Goal: Task Accomplishment & Management: Manage account settings

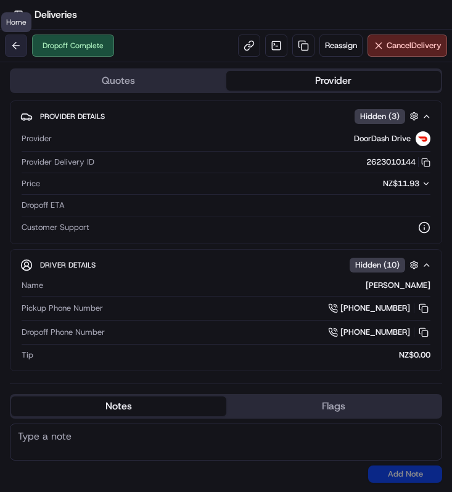
click at [26, 49] on button at bounding box center [16, 46] width 22 height 22
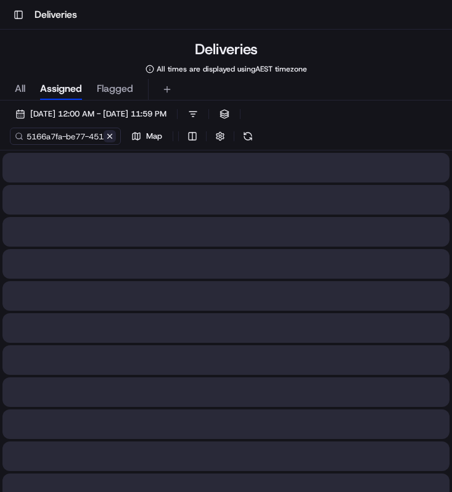
click at [110, 135] on button at bounding box center [110, 136] width 12 height 12
click at [72, 135] on input at bounding box center [84, 136] width 148 height 17
paste input "99717b72-e41c-4aac-8ca8-2ed99aa1e29a"
type input "99717b72-e41c-4aac-8ca8-2ed99aa1e29a"
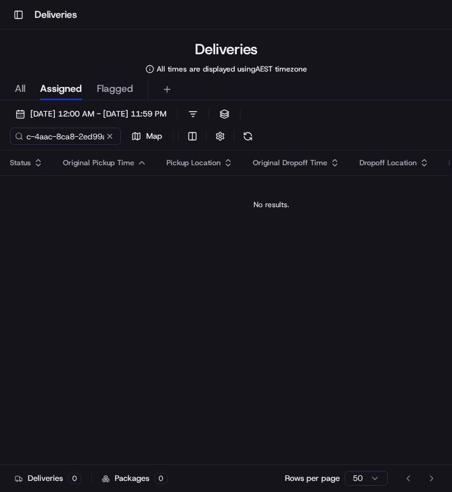
click at [27, 92] on div "All Assigned Flagged" at bounding box center [226, 90] width 452 height 22
click at [25, 91] on div "All Assigned Flagged" at bounding box center [226, 90] width 452 height 22
click at [20, 93] on span "All" at bounding box center [20, 88] width 10 height 15
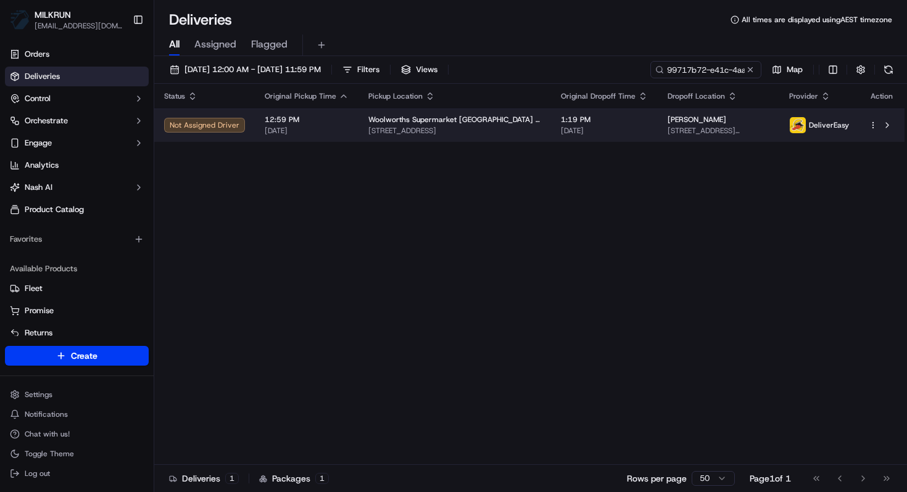
click at [255, 125] on td "12:59 PM 23/09/2025" at bounding box center [307, 125] width 104 height 33
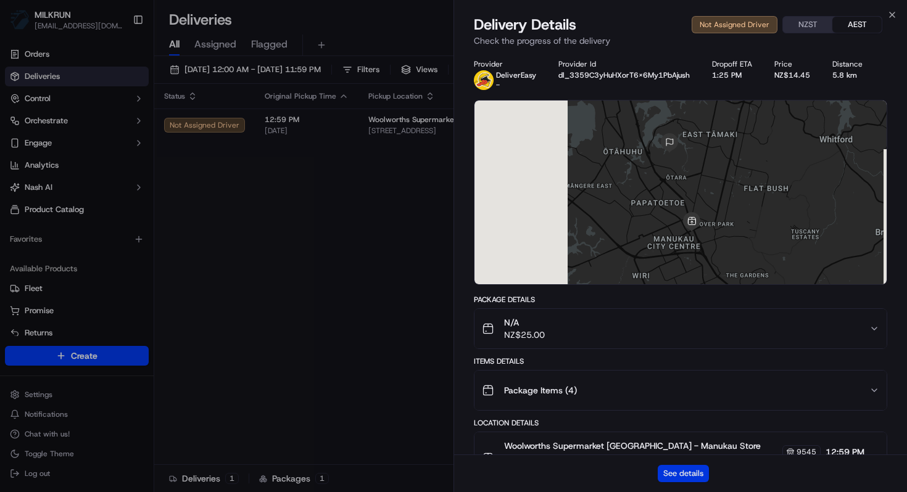
click at [452, 472] on button "See details" at bounding box center [683, 473] width 51 height 17
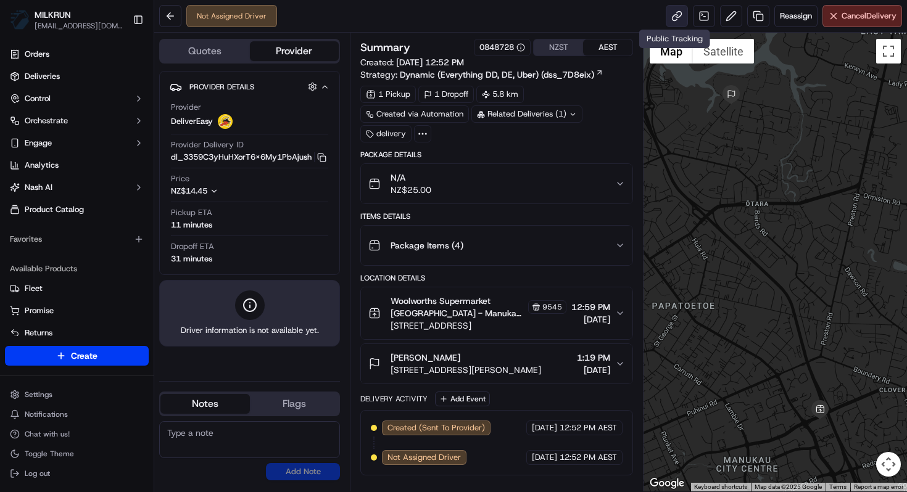
click at [673, 18] on link at bounding box center [677, 16] width 22 height 22
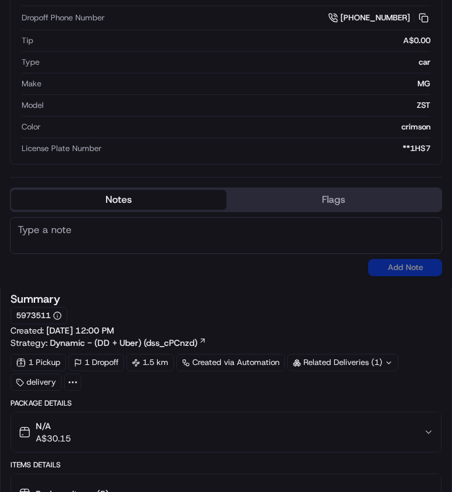
scroll to position [1102, 0]
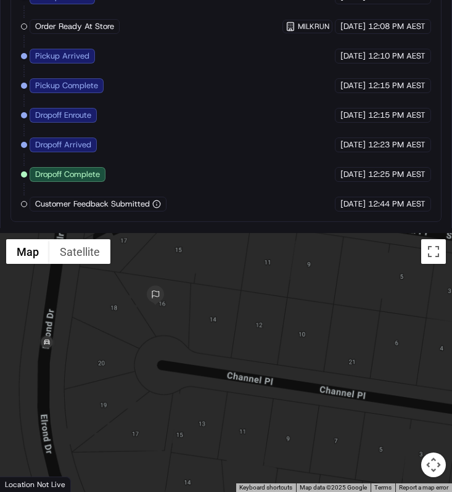
drag, startPoint x: 113, startPoint y: 351, endPoint x: 120, endPoint y: 373, distance: 23.4
click at [120, 373] on div at bounding box center [226, 362] width 452 height 259
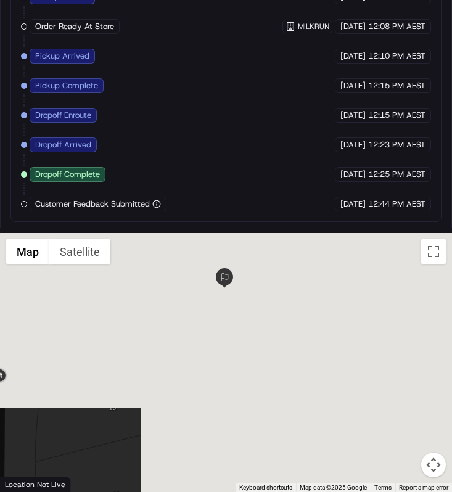
drag, startPoint x: 118, startPoint y: 341, endPoint x: 158, endPoint y: 370, distance: 48.6
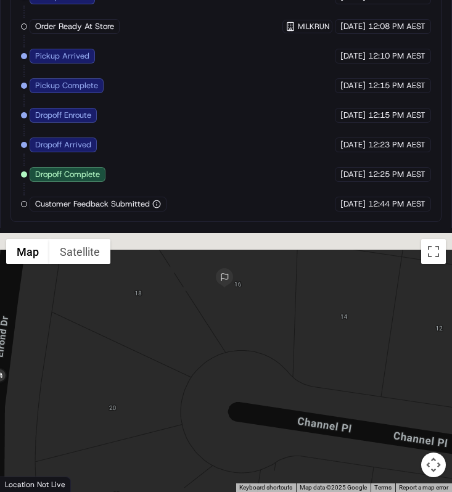
click at [159, 370] on div at bounding box center [226, 362] width 452 height 259
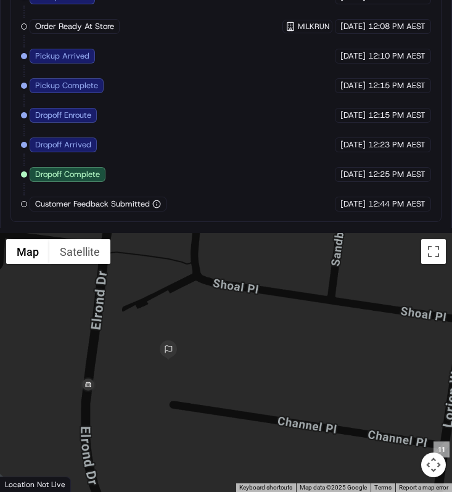
drag, startPoint x: 189, startPoint y: 322, endPoint x: 215, endPoint y: 346, distance: 35.8
click at [220, 344] on div at bounding box center [226, 362] width 452 height 259
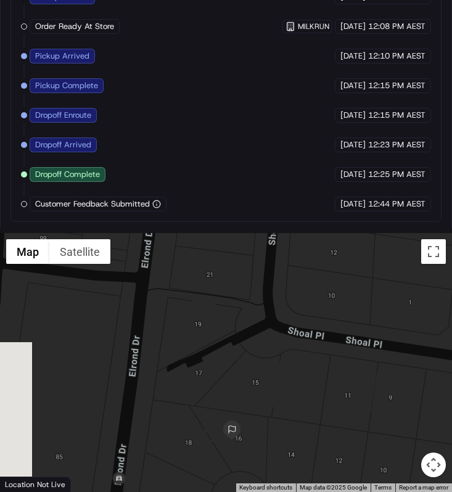
drag, startPoint x: 247, startPoint y: 446, endPoint x: 247, endPoint y: 243, distance: 203.0
click at [247, 243] on div at bounding box center [226, 362] width 452 height 259
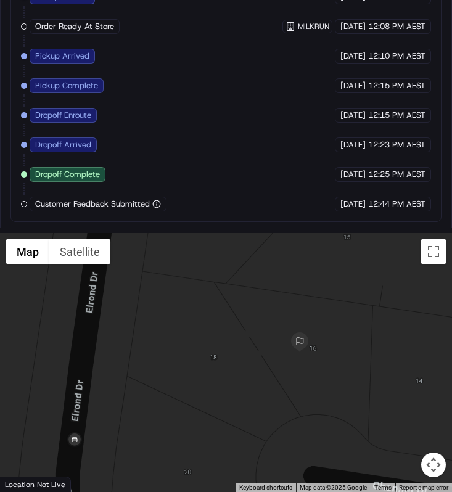
drag, startPoint x: 167, startPoint y: 362, endPoint x: 235, endPoint y: 334, distance: 73.7
click at [235, 335] on div at bounding box center [226, 362] width 452 height 259
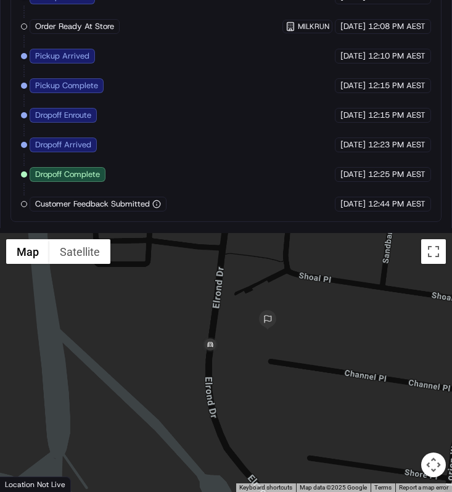
drag, startPoint x: 313, startPoint y: 387, endPoint x: 177, endPoint y: 387, distance: 135.8
click at [183, 387] on div at bounding box center [226, 362] width 452 height 259
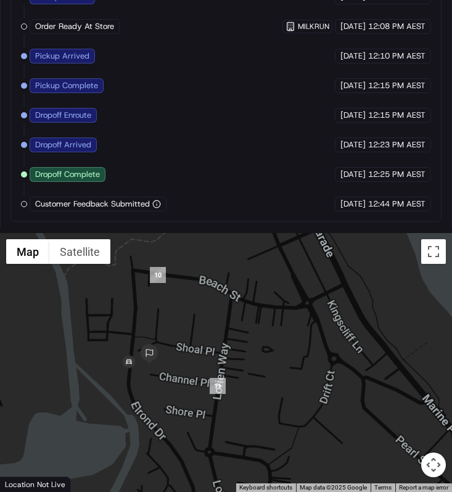
drag, startPoint x: 213, startPoint y: 383, endPoint x: 249, endPoint y: 379, distance: 36.0
click at [253, 380] on div at bounding box center [226, 362] width 452 height 259
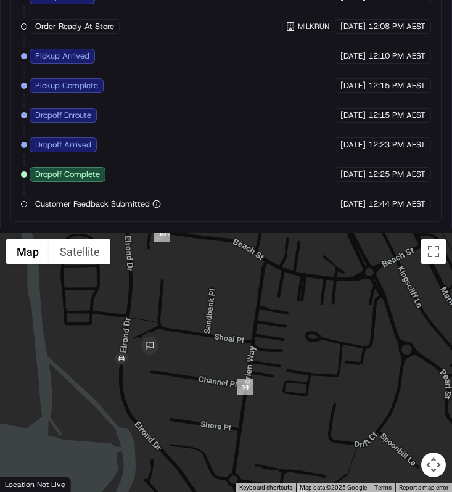
drag, startPoint x: 241, startPoint y: 339, endPoint x: 280, endPoint y: 337, distance: 39.0
click at [280, 337] on div at bounding box center [226, 362] width 452 height 259
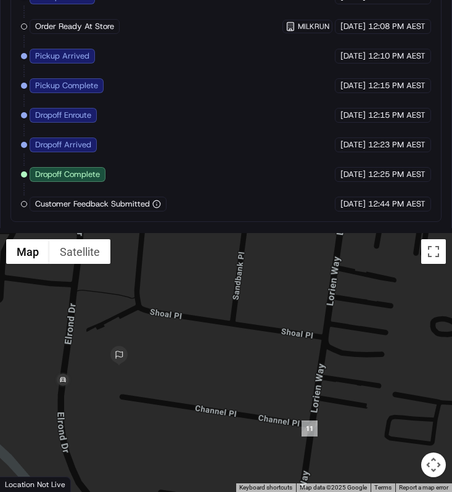
drag, startPoint x: 256, startPoint y: 357, endPoint x: 336, endPoint y: 356, distance: 80.2
click at [336, 357] on div at bounding box center [226, 362] width 452 height 259
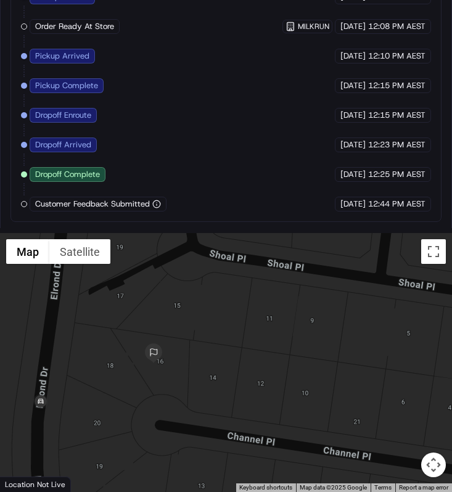
drag, startPoint x: 278, startPoint y: 367, endPoint x: 310, endPoint y: 367, distance: 32.1
click at [282, 367] on div at bounding box center [226, 362] width 452 height 259
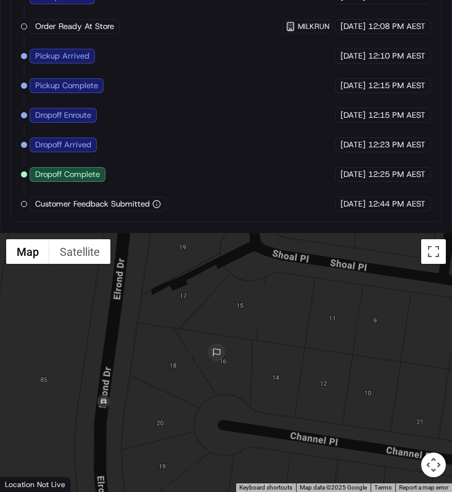
drag, startPoint x: 238, startPoint y: 377, endPoint x: 303, endPoint y: 377, distance: 65.4
click at [303, 377] on div at bounding box center [226, 362] width 452 height 259
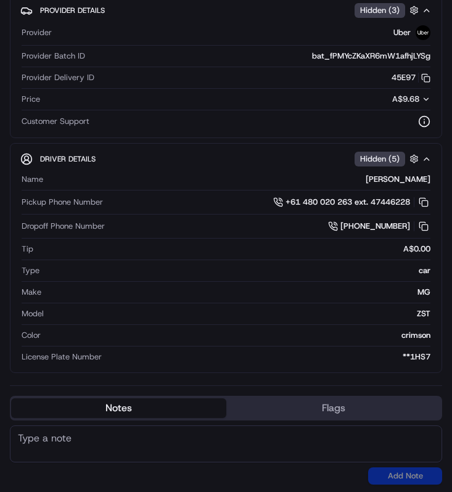
scroll to position [0, 0]
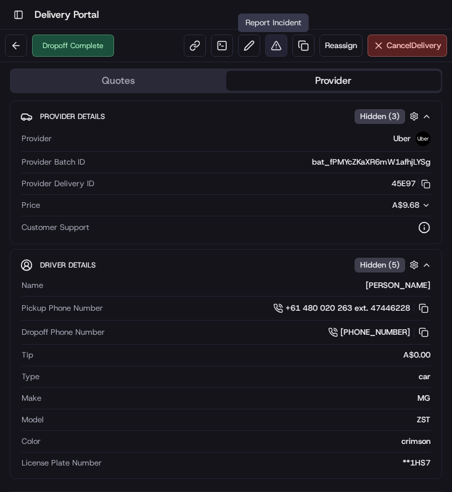
click at [275, 46] on button at bounding box center [276, 46] width 22 height 22
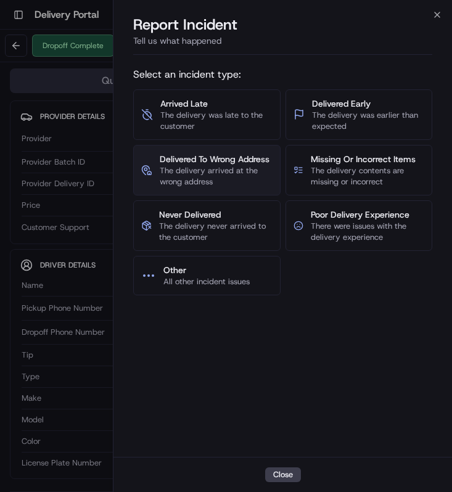
click at [248, 176] on span "The delivery arrived at the wrong address" at bounding box center [216, 176] width 113 height 22
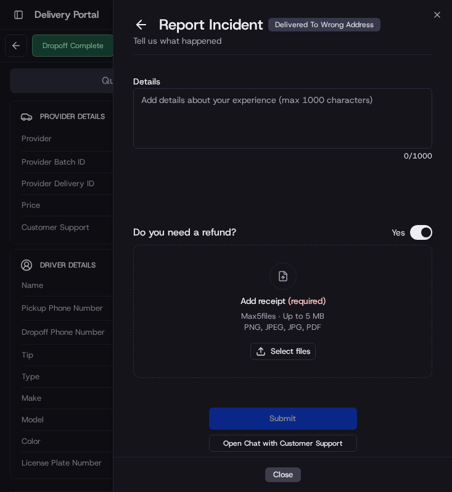
click at [278, 125] on textarea "Details" at bounding box center [282, 118] width 299 height 60
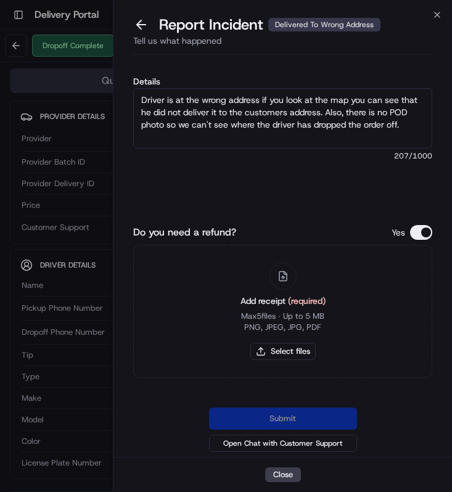
type textarea "Driver is at the wrong address if you look at the map you can see that he did n…"
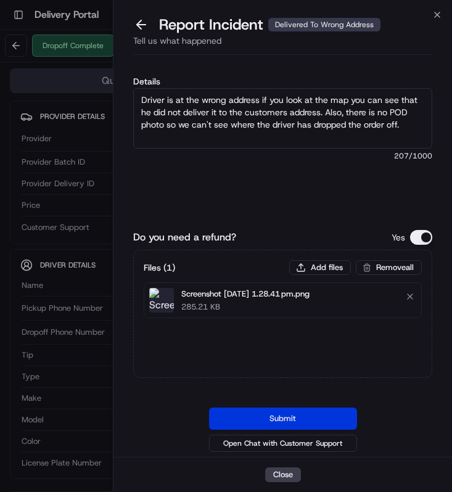
click at [275, 415] on button "Submit" at bounding box center [283, 419] width 148 height 22
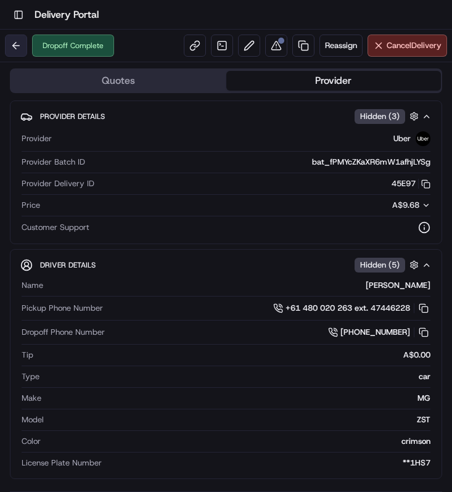
click at [21, 45] on button at bounding box center [16, 46] width 22 height 22
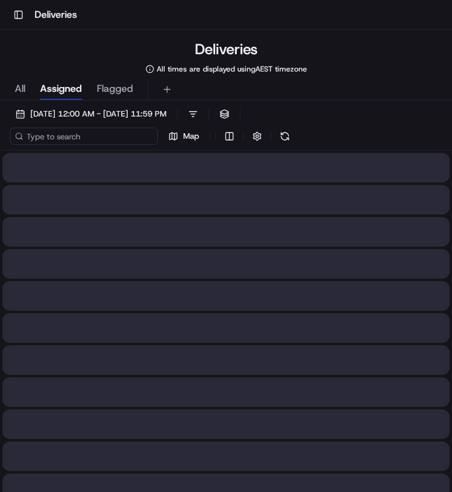
click at [99, 136] on input at bounding box center [84, 136] width 148 height 17
paste input "3abb9aed-2353-434a-882a-584e91fa7153"
type input "3abb9aed-2353-434a-882a-584e91fa7153"
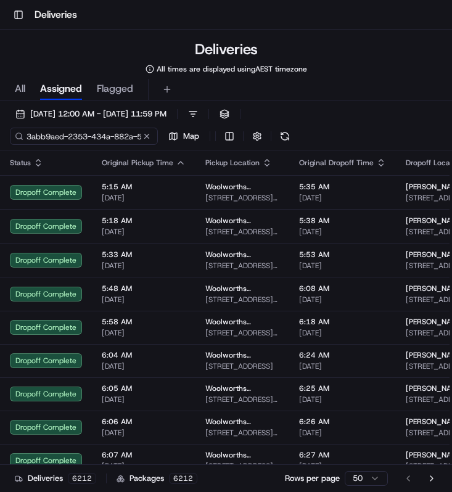
scroll to position [0, 58]
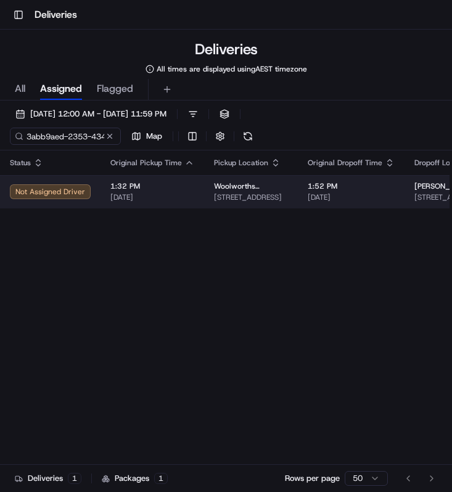
click at [127, 194] on span "[DATE]" at bounding box center [152, 198] width 84 height 10
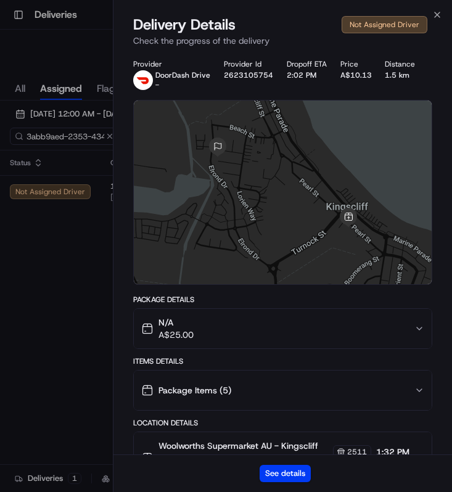
click at [284, 486] on div "See details" at bounding box center [283, 474] width 339 height 38
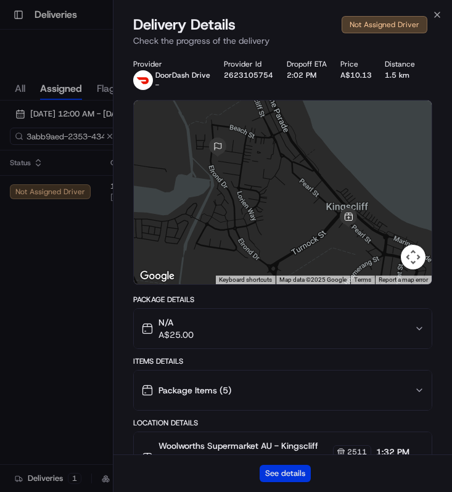
click at [286, 476] on button "See details" at bounding box center [285, 473] width 51 height 17
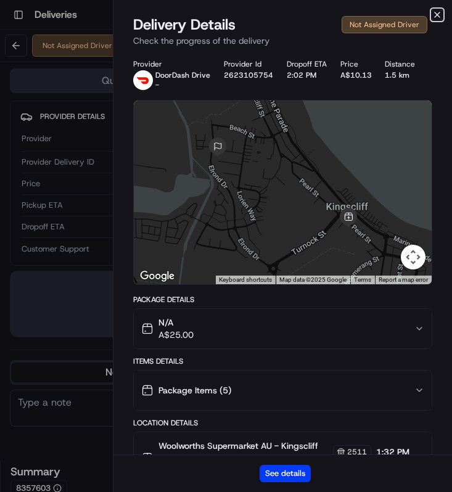
click at [442, 14] on icon "button" at bounding box center [438, 15] width 10 height 10
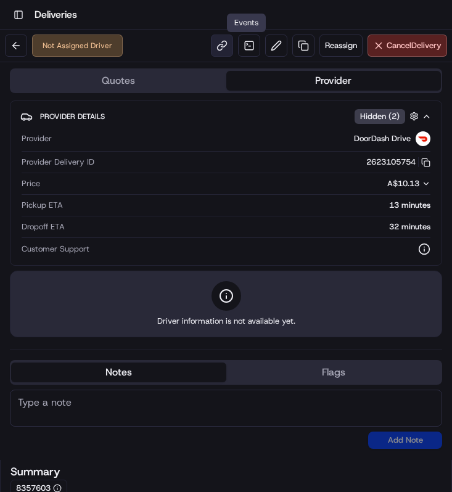
click at [222, 41] on link at bounding box center [222, 46] width 22 height 22
click at [30, 41] on div "Not Assigned Driver" at bounding box center [64, 46] width 118 height 22
click at [22, 41] on button at bounding box center [16, 46] width 22 height 22
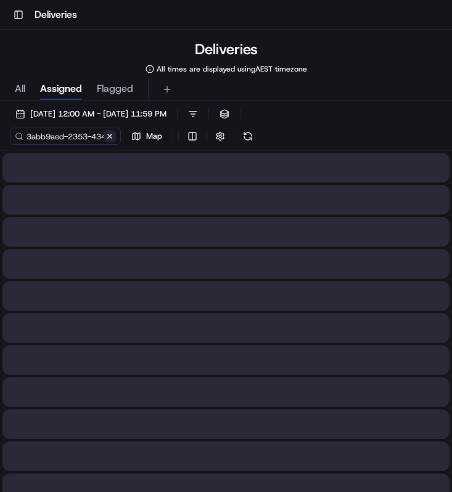
click at [115, 138] on button at bounding box center [110, 136] width 12 height 12
click at [102, 138] on input at bounding box center [84, 136] width 148 height 17
type input "v"
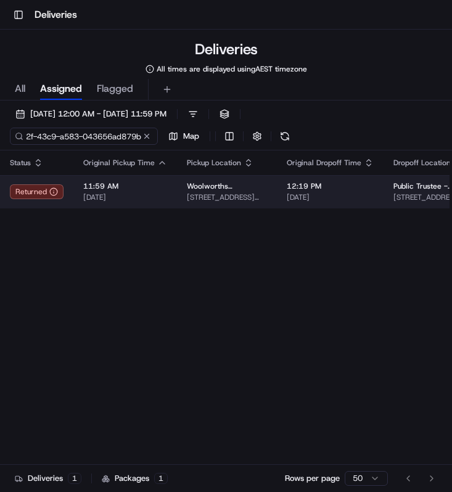
type input "dc801707-bb2f-43c9-a583-043656ad879b"
click at [106, 198] on span "[DATE]" at bounding box center [125, 198] width 84 height 10
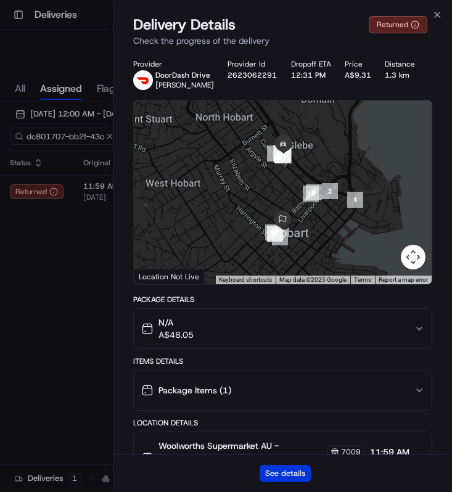
click at [284, 471] on button "See details" at bounding box center [285, 473] width 51 height 17
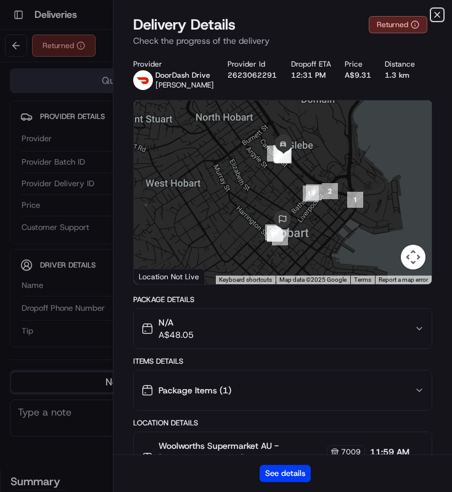
click at [439, 16] on icon "button" at bounding box center [437, 14] width 5 height 5
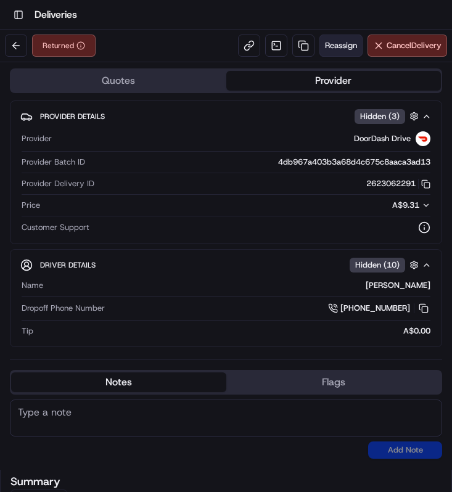
click at [345, 38] on button "Reassign" at bounding box center [341, 46] width 43 height 22
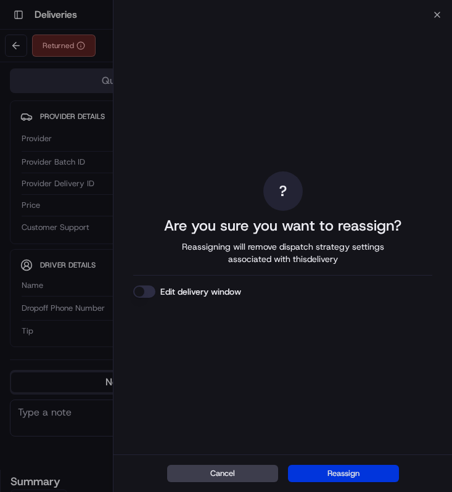
click at [331, 468] on button "Reassign" at bounding box center [343, 473] width 111 height 17
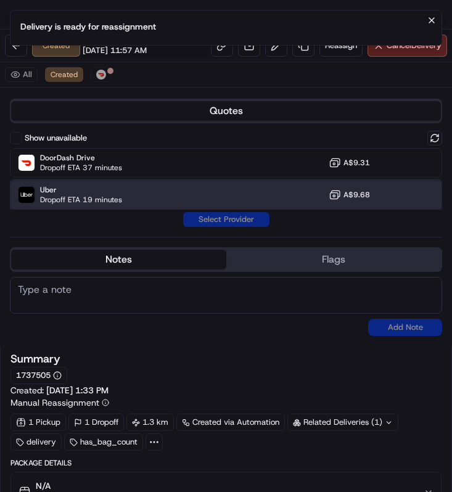
click at [157, 187] on div "Uber Dropoff ETA 19 minutes A$9.68" at bounding box center [226, 195] width 433 height 30
click at [205, 216] on button "Assign Provider" at bounding box center [227, 219] width 88 height 15
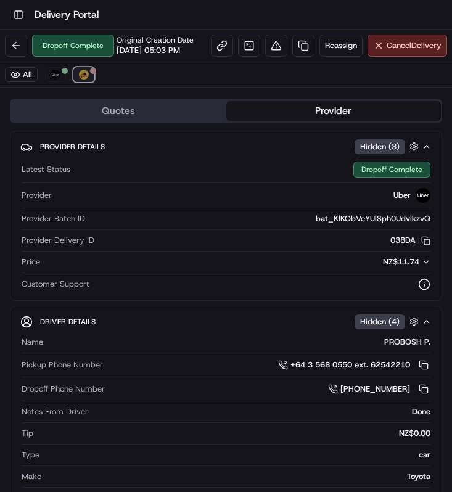
click at [91, 74] on button "DeliverEasy" at bounding box center [83, 74] width 21 height 15
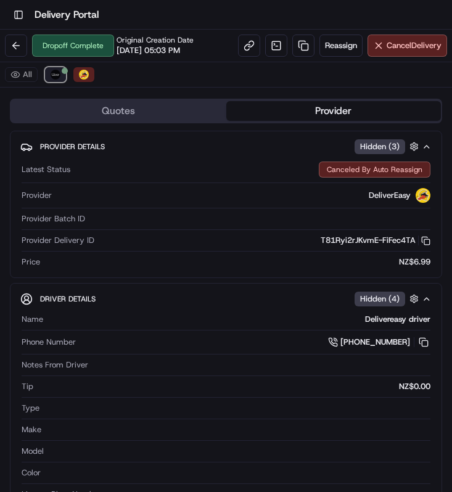
click at [58, 75] on img at bounding box center [56, 75] width 10 height 10
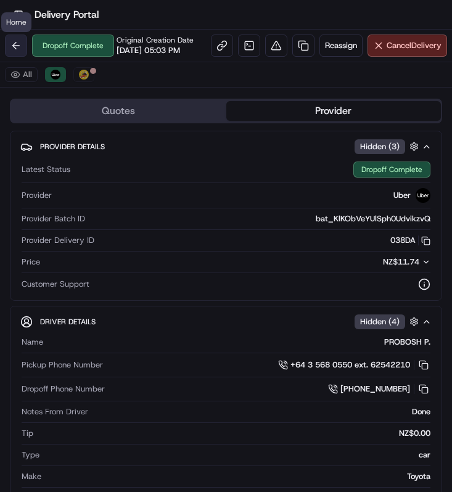
click at [18, 41] on button at bounding box center [16, 46] width 22 height 22
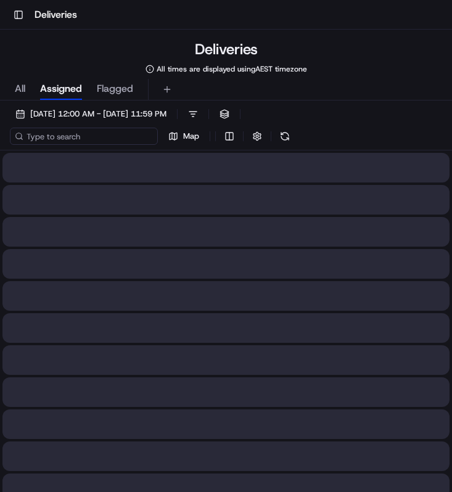
click at [99, 136] on input at bounding box center [84, 136] width 148 height 17
paste input "38d10043-1339-48e8-ba2b-3f09d751b86e"
type input "38d10043-1339-48e8-ba2b-3f09d751b86e"
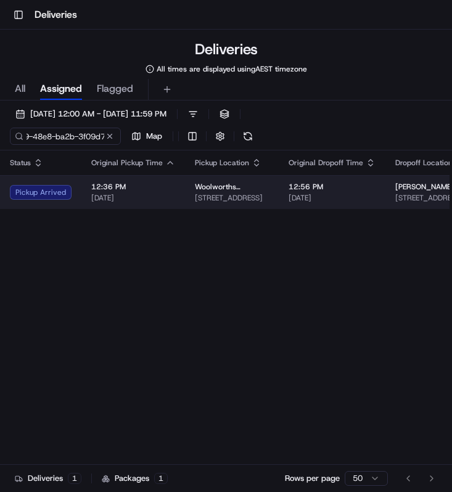
click at [185, 207] on td "Woolworths Supermarket NZ - DUNEDIN CENTRAL 309 Cumberland St, Dunedin, Otago 9…" at bounding box center [232, 192] width 94 height 34
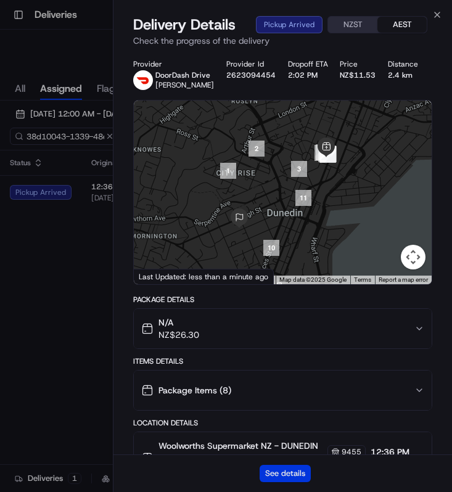
click at [291, 474] on button "See details" at bounding box center [285, 473] width 51 height 17
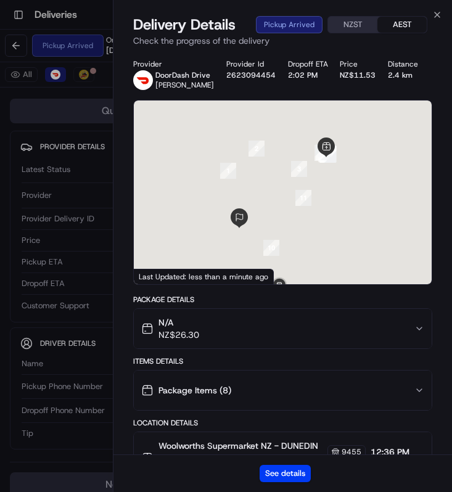
scroll to position [57, 0]
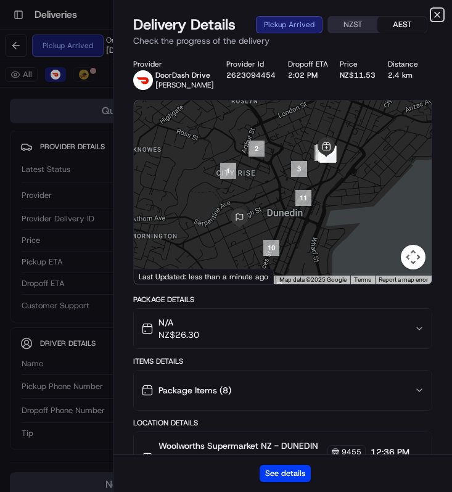
click at [436, 18] on icon "button" at bounding box center [438, 15] width 10 height 10
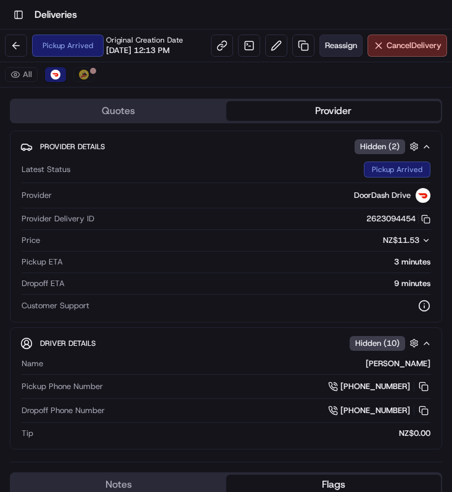
click at [355, 49] on span "Reassign" at bounding box center [341, 45] width 32 height 11
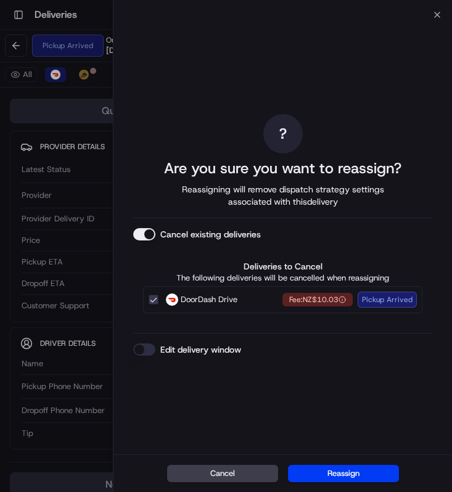
click at [359, 460] on div "Cancel Reassign" at bounding box center [283, 474] width 339 height 38
click at [352, 474] on button "Reassign" at bounding box center [343, 473] width 111 height 17
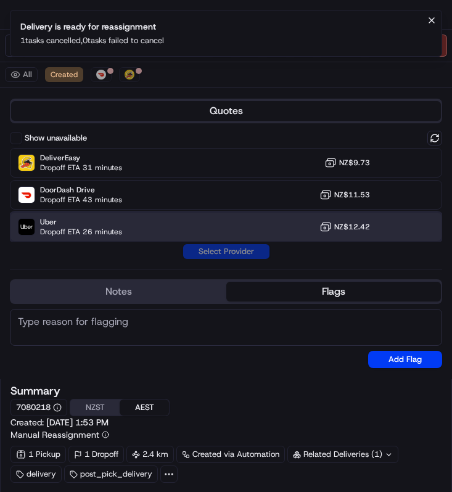
click at [169, 225] on div "Uber Dropoff ETA 26 minutes NZ$12.42" at bounding box center [226, 227] width 433 height 30
click at [227, 250] on button "Assign Provider" at bounding box center [227, 251] width 88 height 15
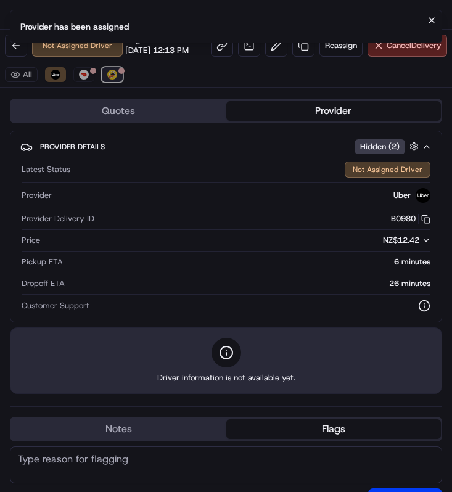
click at [107, 80] on img at bounding box center [112, 75] width 10 height 10
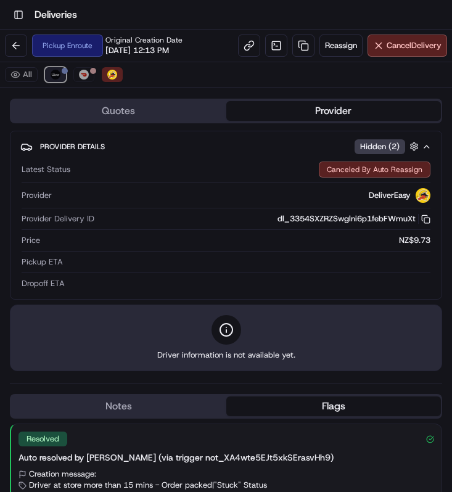
click at [54, 76] on img at bounding box center [56, 75] width 10 height 10
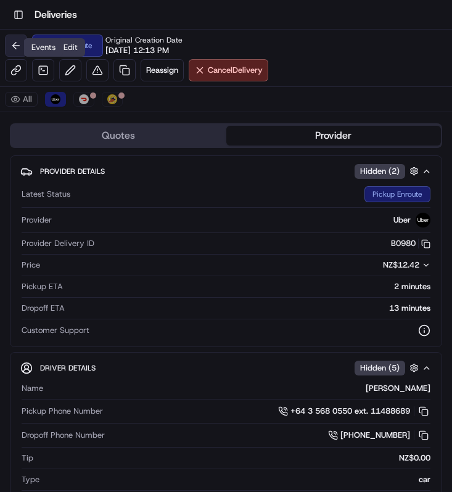
click at [23, 48] on button at bounding box center [16, 46] width 22 height 22
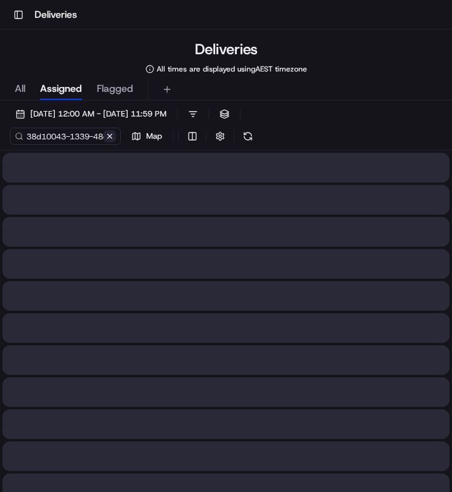
click at [111, 133] on button at bounding box center [110, 136] width 12 height 12
click at [97, 134] on input at bounding box center [84, 136] width 148 height 17
paste input "57856fca-2607-4f4e-aeeb-ace3a8e15aae"
type input "57856fca-2607-4f4e-aeeb-ace3a8e15aae"
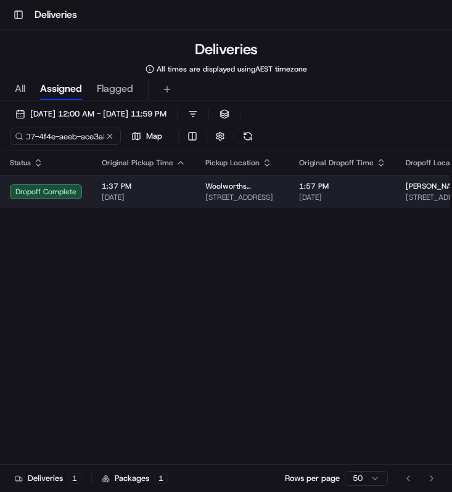
click at [150, 196] on span "[DATE]" at bounding box center [144, 198] width 84 height 10
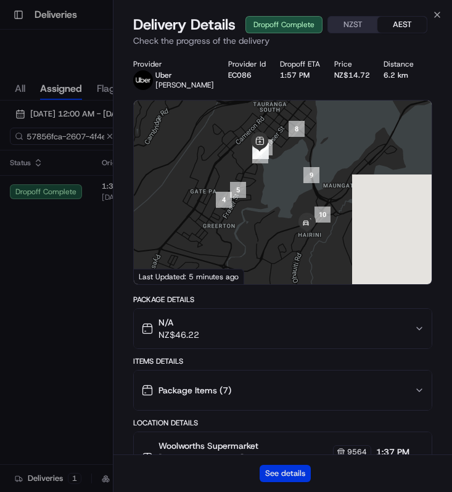
click at [267, 471] on button "See details" at bounding box center [285, 473] width 51 height 17
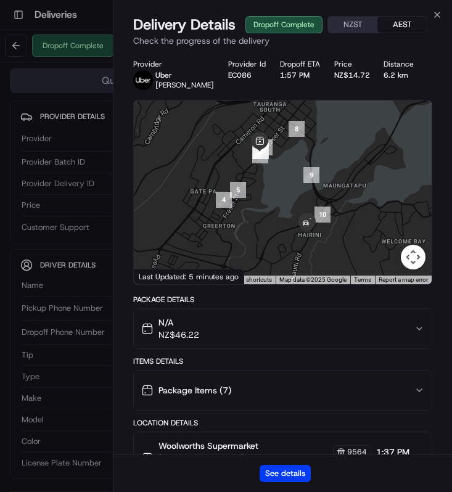
click at [435, 7] on div "Close Delivery Details Dropoff Complete NZST AEST Check the progress of the del…" at bounding box center [282, 246] width 339 height 492
click at [435, 12] on icon "button" at bounding box center [437, 14] width 5 height 5
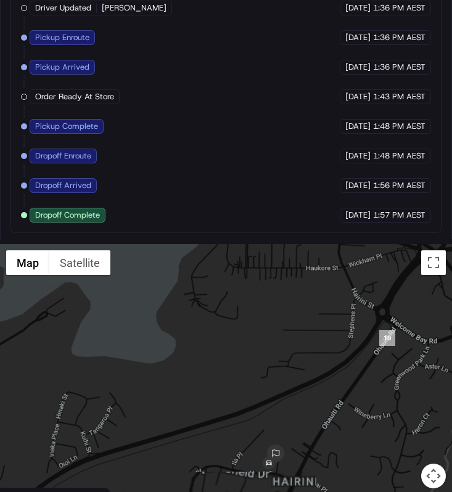
scroll to position [1045, 0]
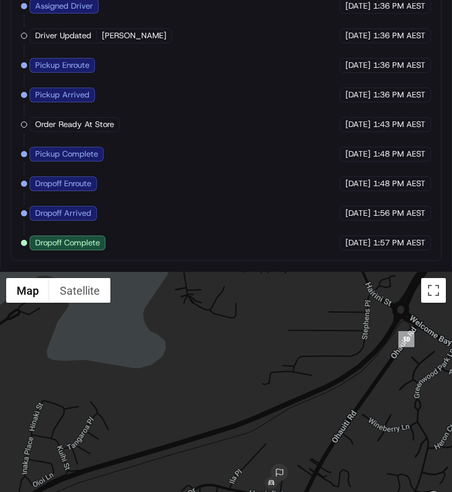
drag, startPoint x: 273, startPoint y: 440, endPoint x: 286, endPoint y: 396, distance: 45.7
click at [285, 399] on div at bounding box center [226, 401] width 452 height 259
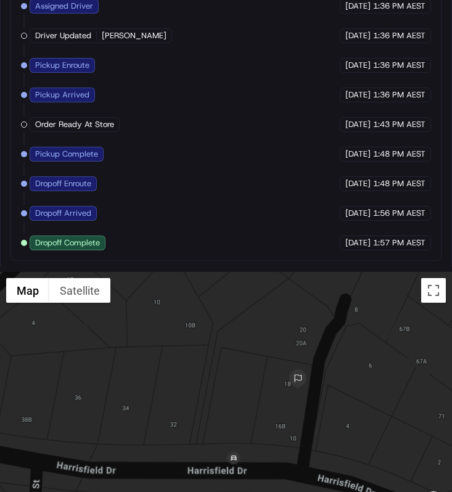
drag, startPoint x: 278, startPoint y: 461, endPoint x: 334, endPoint y: 424, distance: 67.3
click at [334, 424] on div at bounding box center [226, 401] width 452 height 259
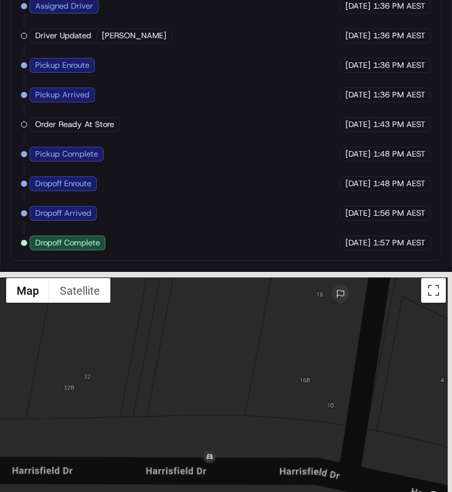
drag, startPoint x: 308, startPoint y: 437, endPoint x: 241, endPoint y: 492, distance: 86.4
click at [243, 490] on div at bounding box center [226, 401] width 452 height 259
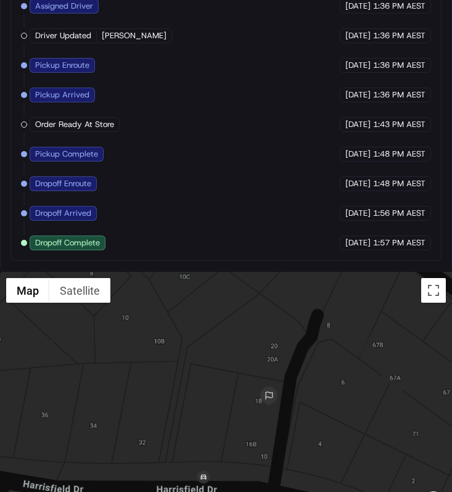
click at [289, 420] on div at bounding box center [226, 401] width 452 height 259
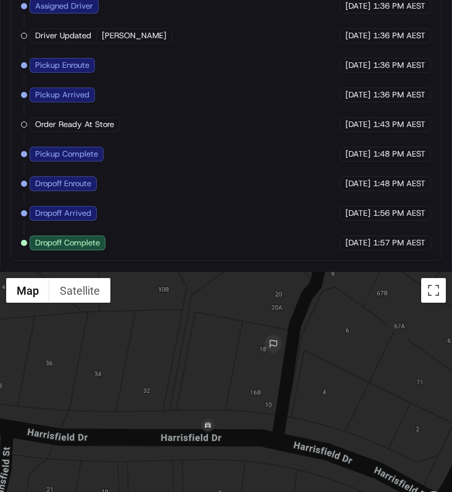
drag, startPoint x: 276, startPoint y: 437, endPoint x: 283, endPoint y: 381, distance: 56.0
click at [283, 381] on div at bounding box center [226, 401] width 452 height 259
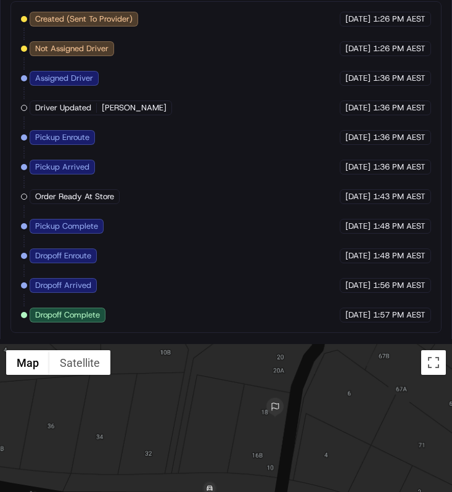
scroll to position [1072, 0]
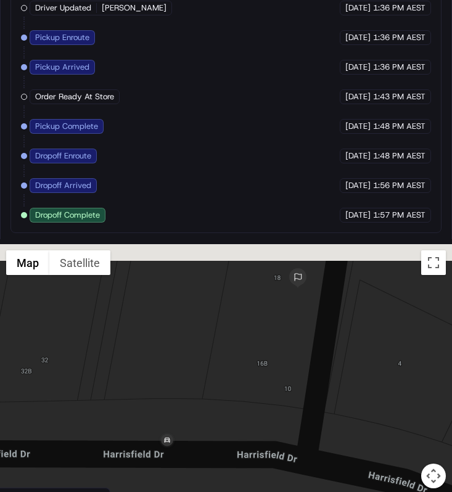
drag, startPoint x: 252, startPoint y: 371, endPoint x: 249, endPoint y: 413, distance: 41.4
click at [249, 413] on div at bounding box center [226, 373] width 452 height 259
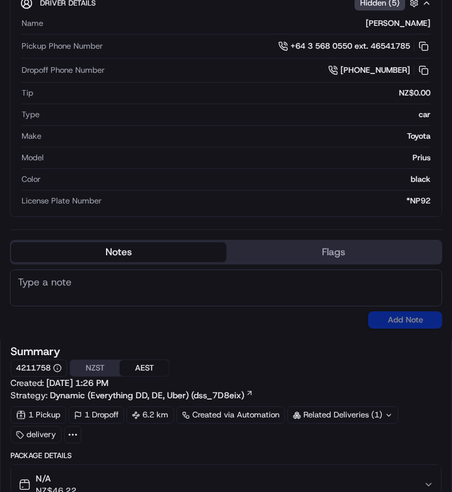
scroll to position [0, 0]
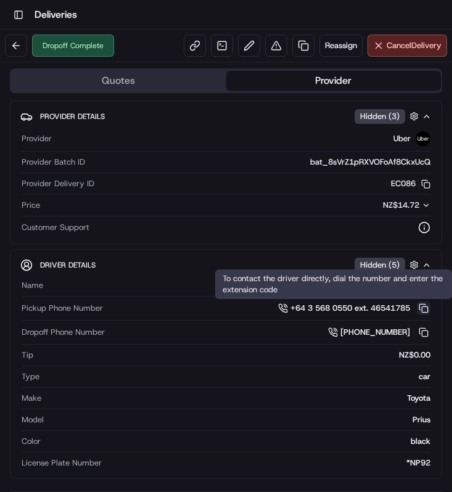
click at [420, 305] on button at bounding box center [424, 309] width 14 height 14
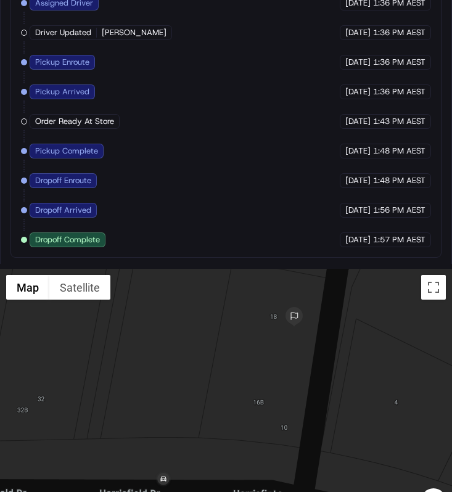
scroll to position [1072, 0]
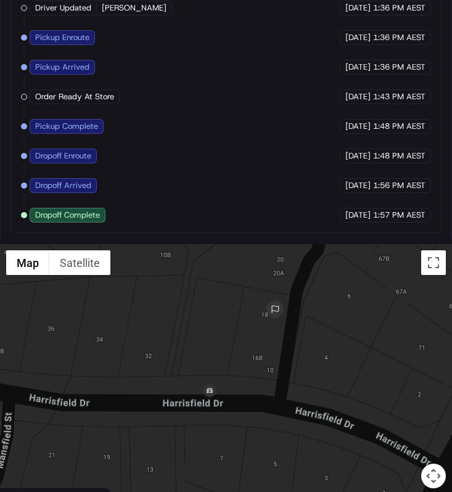
drag, startPoint x: 294, startPoint y: 378, endPoint x: 275, endPoint y: 399, distance: 28.4
click at [275, 398] on div at bounding box center [226, 373] width 452 height 259
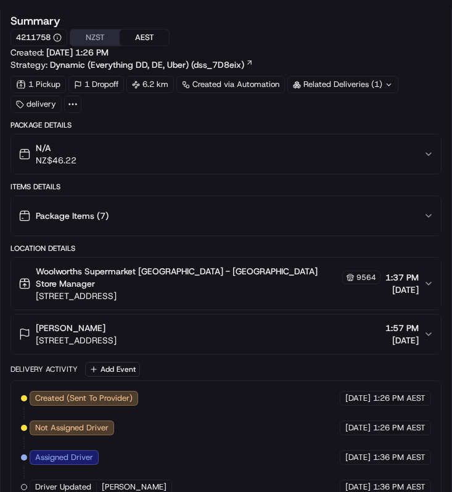
scroll to position [599, 0]
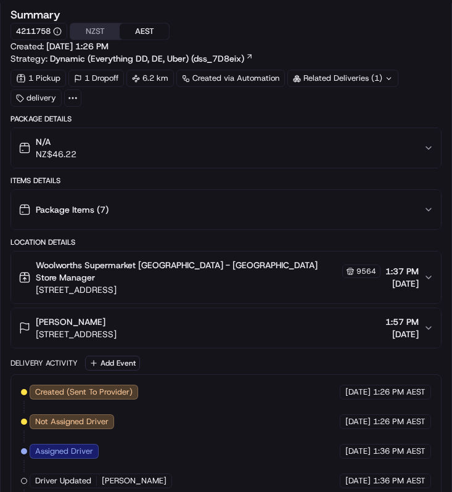
click at [151, 309] on button "Hana Marx 18 Harrisfield Drive, Hairini, Bay of Plenty Region 3112, NZ 1:57 PM …" at bounding box center [226, 328] width 430 height 39
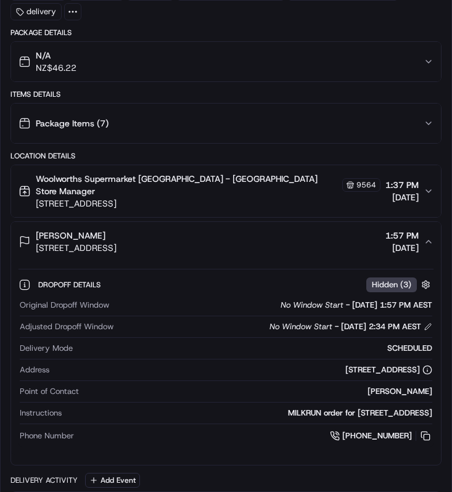
scroll to position [692, 0]
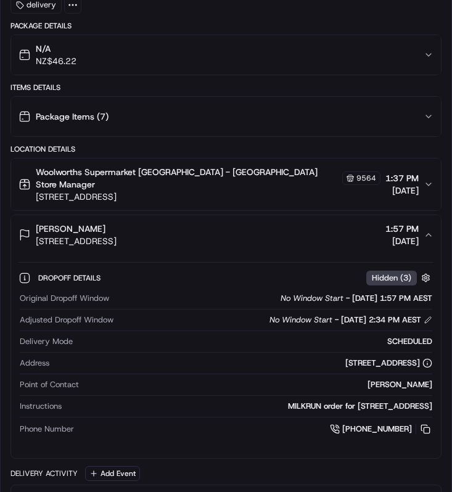
click at [177, 255] on div "Dropoff Details Hidden ( 3 ) Original Dropoff Window No Window Start - 23/09/20…" at bounding box center [226, 352] width 430 height 194
click at [117, 223] on div "Hana Marx" at bounding box center [76, 229] width 81 height 12
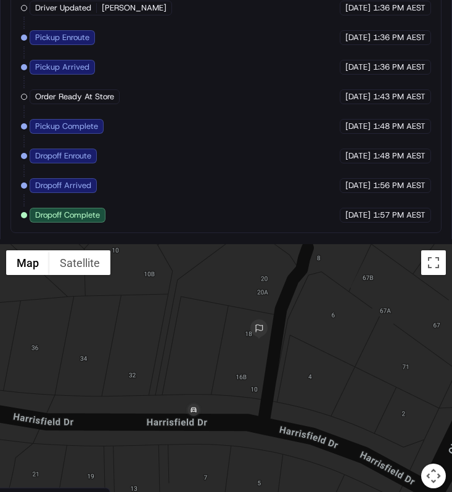
scroll to position [1068, 0]
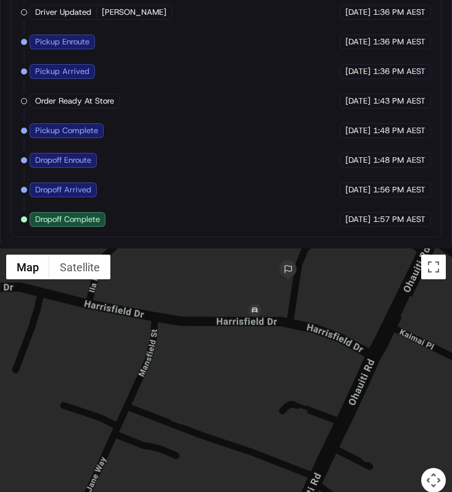
drag, startPoint x: 269, startPoint y: 352, endPoint x: 251, endPoint y: 397, distance: 48.1
click at [251, 397] on div at bounding box center [226, 378] width 452 height 259
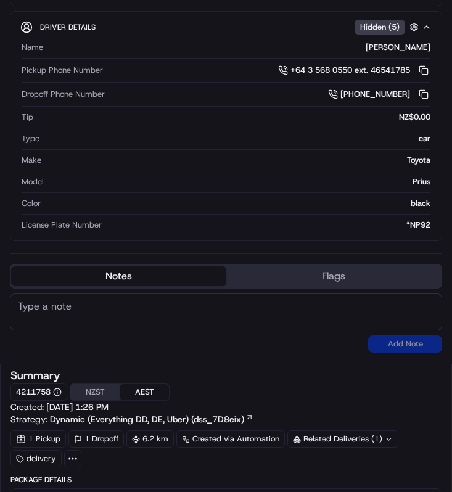
scroll to position [0, 0]
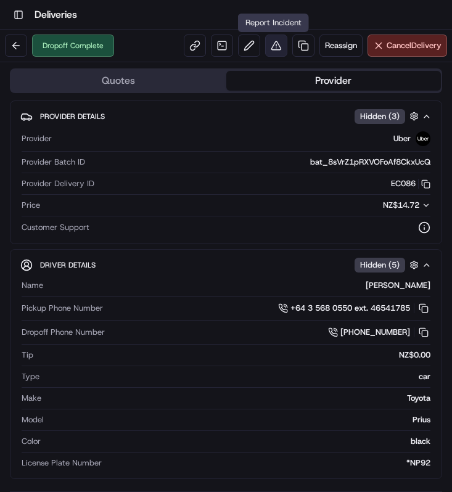
click at [276, 55] on button at bounding box center [276, 46] width 22 height 22
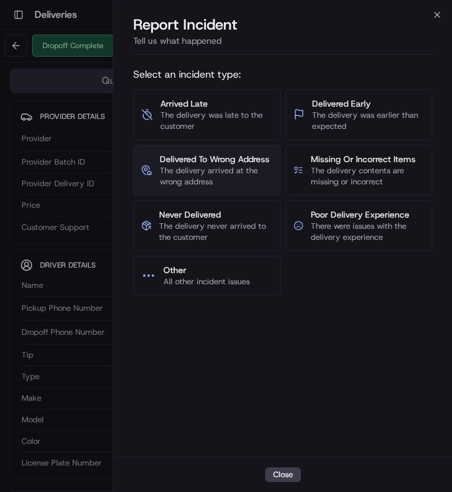
click at [244, 166] on span "The delivery arrived at the wrong address" at bounding box center [216, 176] width 113 height 22
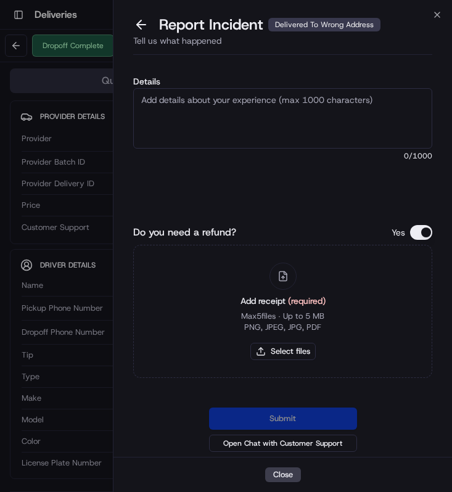
click at [242, 131] on textarea "Details" at bounding box center [282, 118] width 299 height 60
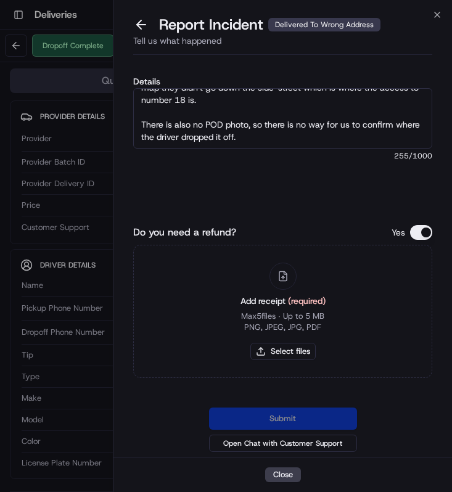
scroll to position [44, 0]
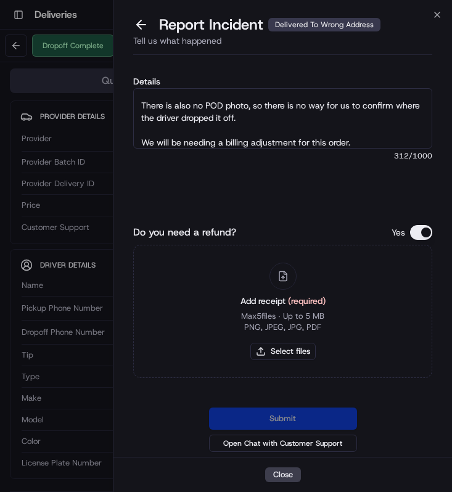
type textarea "Driver did not deliver to the correct address, as you can see from the map they…"
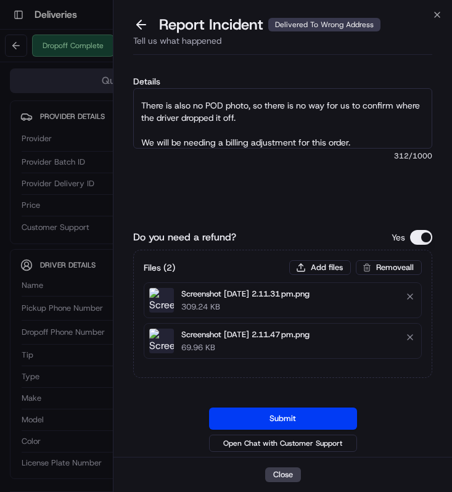
click at [294, 417] on button "Submit" at bounding box center [283, 419] width 148 height 22
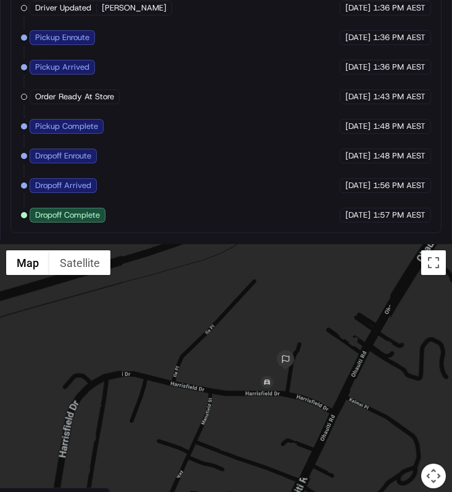
scroll to position [1071, 0]
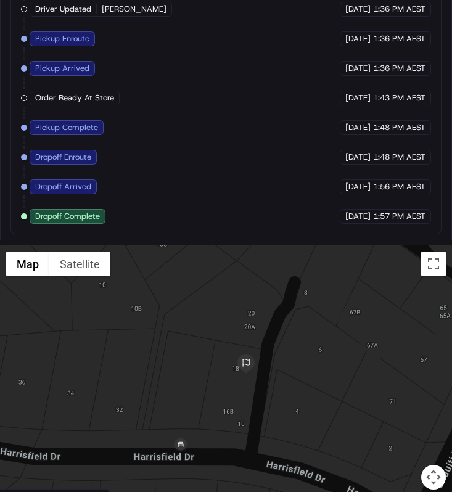
drag, startPoint x: 262, startPoint y: 400, endPoint x: 246, endPoint y: 400, distance: 15.4
click at [246, 400] on div at bounding box center [226, 375] width 452 height 259
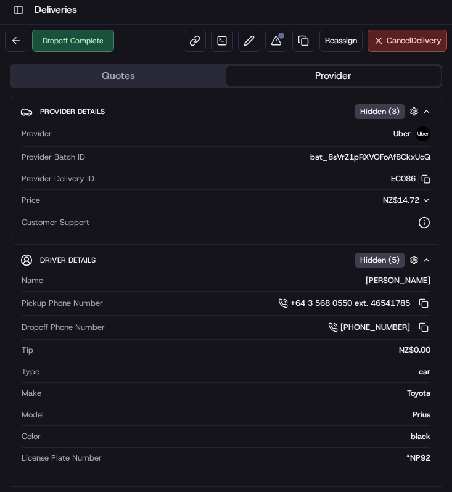
scroll to position [0, 0]
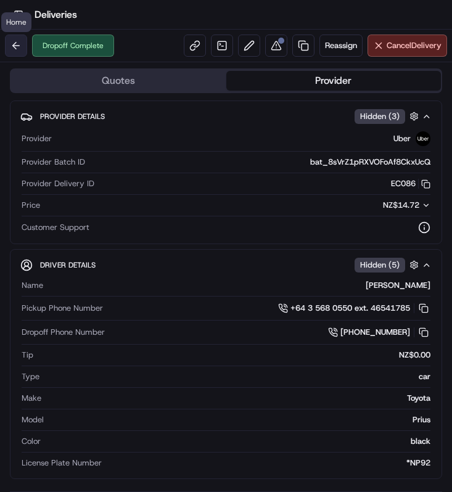
click at [20, 49] on button at bounding box center [16, 46] width 22 height 22
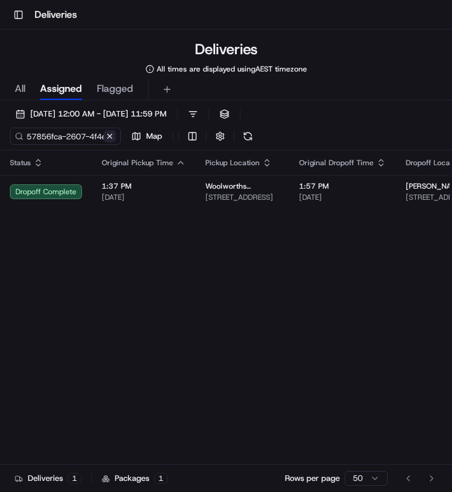
click at [107, 136] on button at bounding box center [110, 136] width 12 height 12
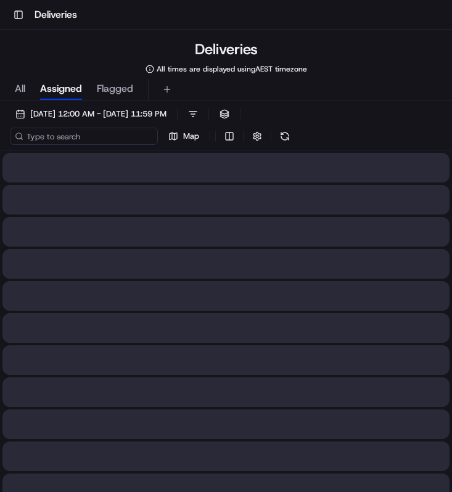
click at [94, 136] on input at bounding box center [84, 136] width 148 height 17
paste input "57856fca-2607-4f4e-aeeb-ace3a8e15aae"
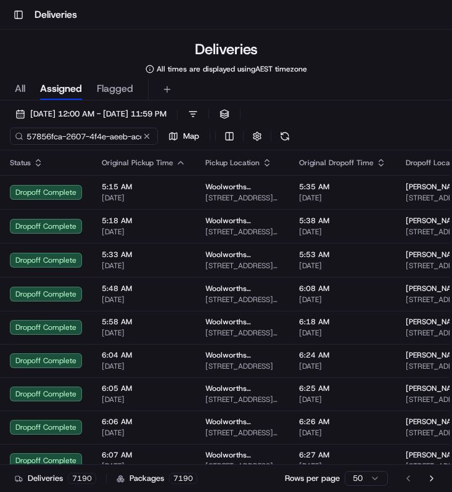
scroll to position [0, 51]
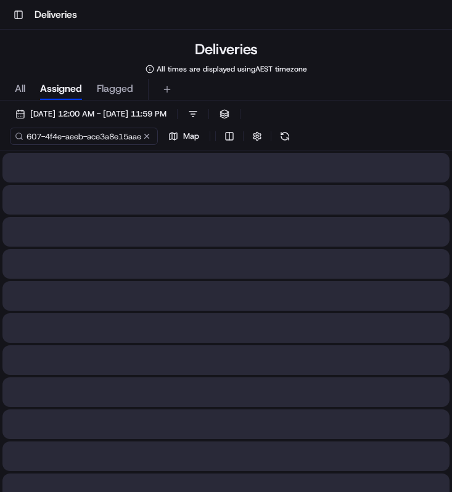
type input "57856fca-2607-4f4e-aeeb-ace3a8e15aae"
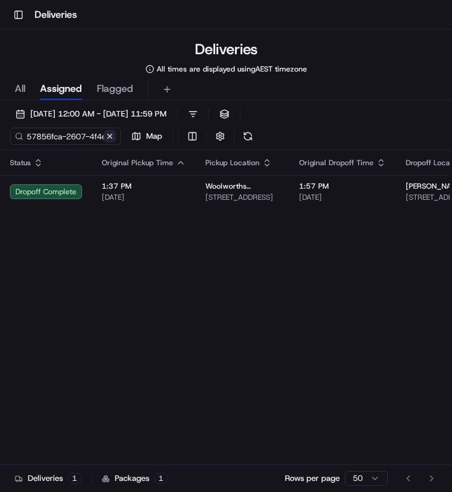
click at [145, 135] on div "57856fca-2607-4f4e-aeeb-ace3a8e15aae Map" at bounding box center [133, 136] width 247 height 17
click at [112, 135] on button at bounding box center [110, 136] width 12 height 12
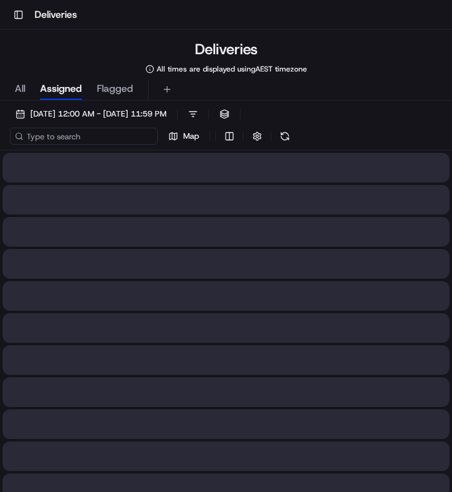
click at [106, 135] on input at bounding box center [84, 136] width 148 height 17
paste input "989acde0-9066-4c38-acef-257caea2edd7"
type input "989acde0-9066-4c38-acef-257caea2edd7"
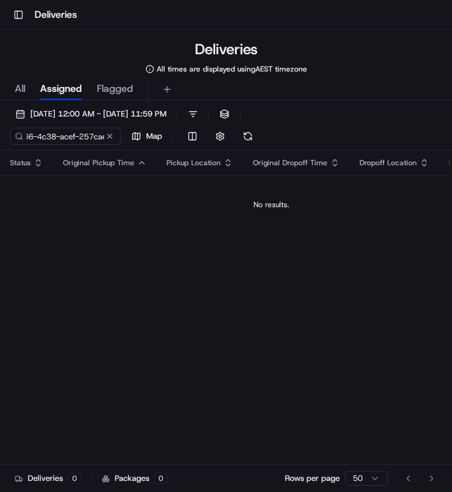
click at [22, 91] on span "All" at bounding box center [20, 88] width 10 height 15
click at [104, 142] on input "989acde0-9066-4c38-acef-257caea2edd7" at bounding box center [84, 136] width 148 height 17
click at [65, 93] on span "Assigned" at bounding box center [61, 88] width 42 height 15
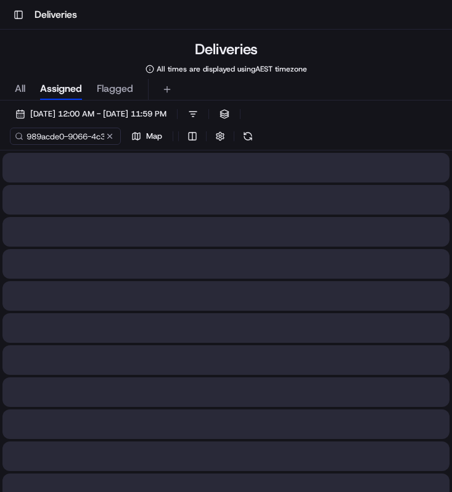
click at [28, 93] on div "All Assigned Flagged" at bounding box center [226, 90] width 452 height 22
click at [20, 91] on span "All" at bounding box center [20, 88] width 10 height 15
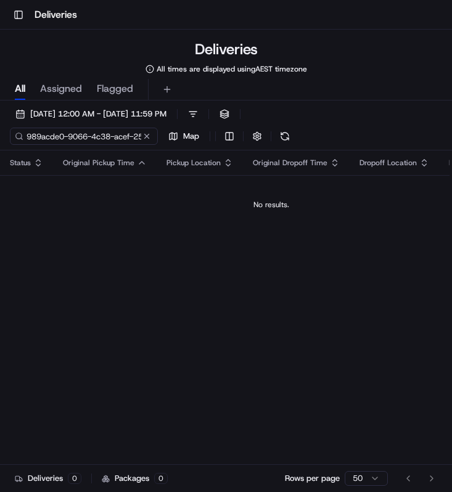
click at [94, 135] on input "989acde0-9066-4c38-acef-257caea2edd7" at bounding box center [84, 136] width 148 height 17
click at [145, 139] on div "989acde0-9066-4c38-acef-257caea2edd7 Map" at bounding box center [133, 136] width 247 height 17
click at [112, 138] on button at bounding box center [110, 136] width 12 height 12
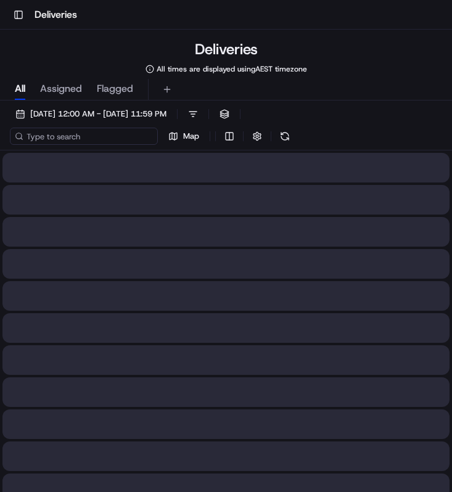
click at [85, 138] on input at bounding box center [84, 136] width 148 height 17
type input "Hana Marx"
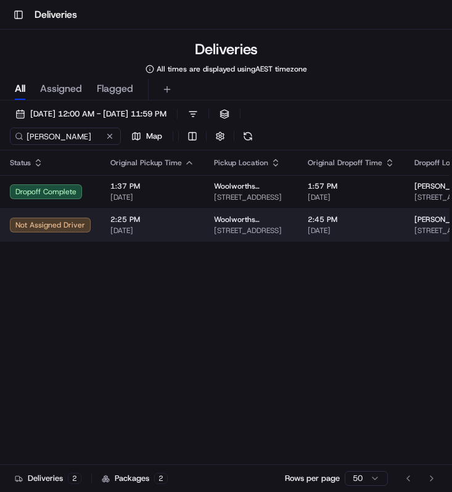
click at [173, 238] on td "2:25 PM 23/09/2025" at bounding box center [153, 225] width 104 height 33
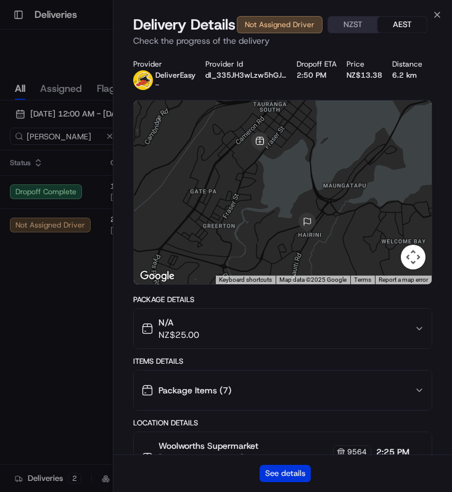
click at [299, 475] on button "See details" at bounding box center [285, 473] width 51 height 17
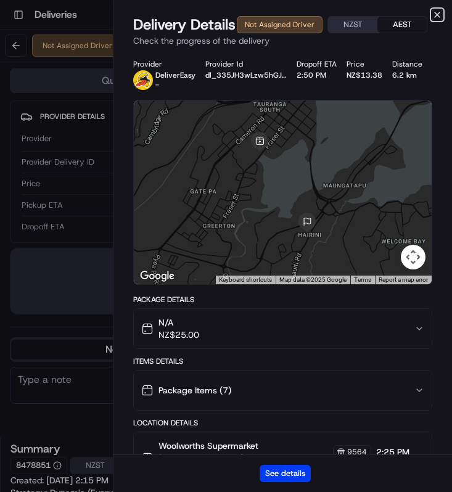
click at [434, 18] on icon "button" at bounding box center [438, 15] width 10 height 10
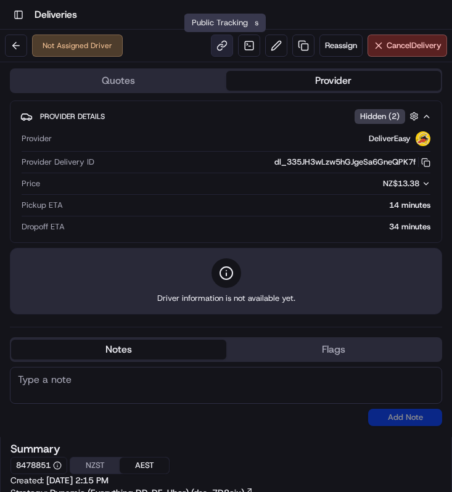
click at [216, 48] on link at bounding box center [222, 46] width 22 height 22
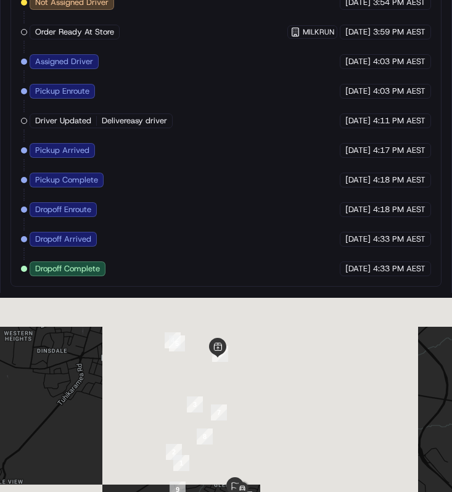
scroll to position [919, 0]
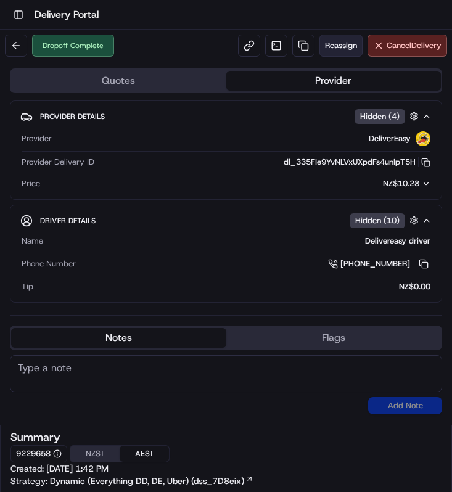
click at [339, 36] on button "Reassign" at bounding box center [341, 46] width 43 height 22
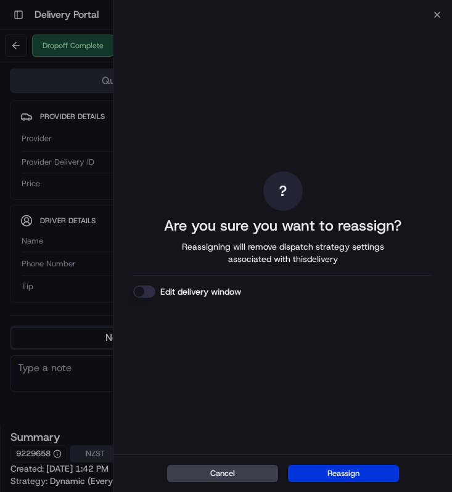
click at [317, 478] on button "Reassign" at bounding box center [343, 473] width 111 height 17
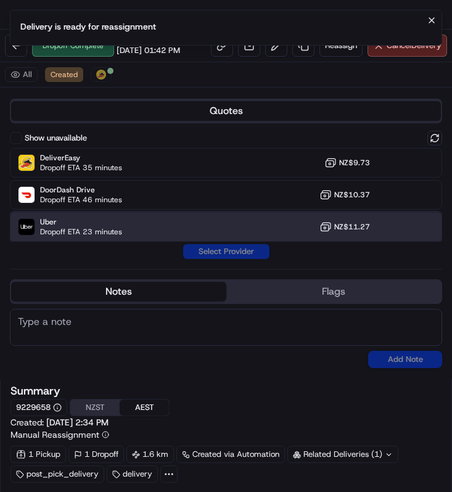
click at [170, 226] on div "Uber Dropoff ETA 23 minutes NZ$11.27" at bounding box center [226, 227] width 433 height 30
click at [214, 245] on button "Assign Provider" at bounding box center [227, 251] width 88 height 15
